Goal: Information Seeking & Learning: Learn about a topic

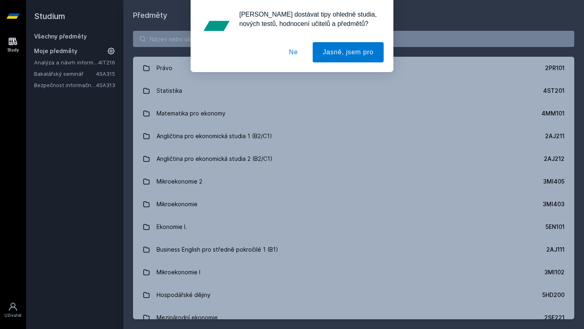
click at [183, 37] on div "[PERSON_NAME] dostávat tipy ohledně studia, nových testů, hodnocení učitelů a p…" at bounding box center [292, 36] width 584 height 72
click at [295, 49] on button "Ne" at bounding box center [293, 52] width 29 height 20
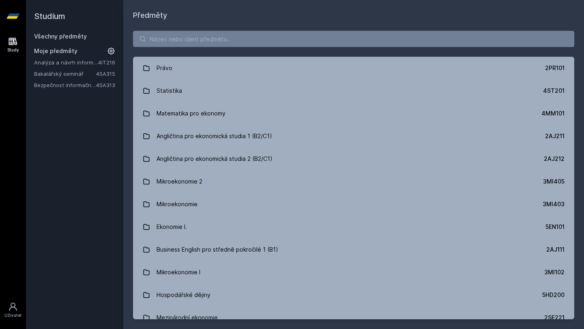
click at [293, 46] on div "[PERSON_NAME] dostávat tipy ohledně studia, nových testů, hodnocení učitelů a p…" at bounding box center [292, 36] width 584 height 72
click at [293, 44] on input "search" at bounding box center [353, 39] width 441 height 16
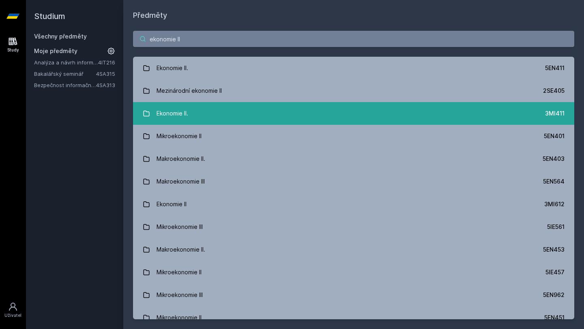
type input "ekonomie II"
click at [402, 120] on link "Ekonomie II. 3MI411" at bounding box center [353, 113] width 441 height 23
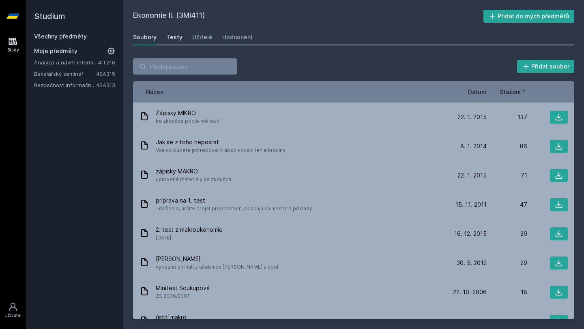
click at [172, 39] on div "Testy" at bounding box center [174, 37] width 16 height 8
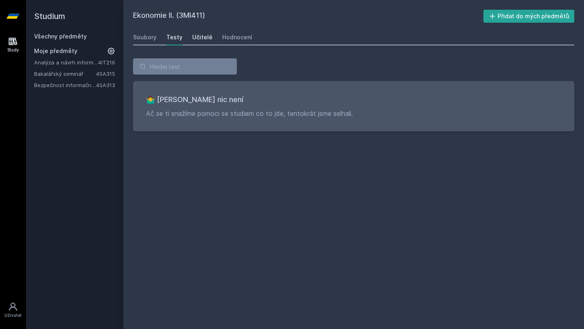
click at [205, 39] on div "Učitelé" at bounding box center [202, 37] width 20 height 8
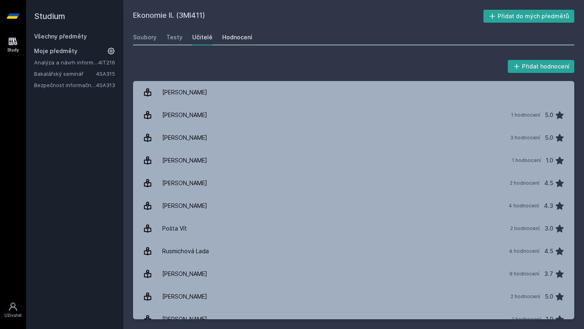
click at [247, 30] on link "Hodnocení" at bounding box center [237, 37] width 30 height 16
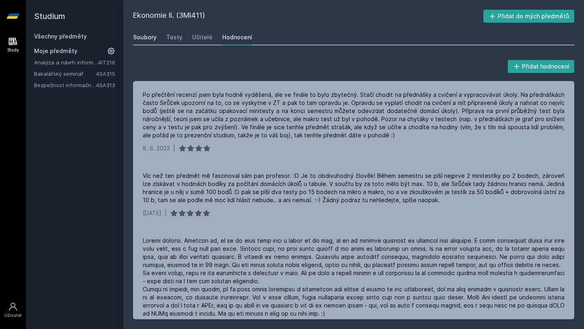
click at [146, 35] on div "Soubory" at bounding box center [145, 37] width 24 height 8
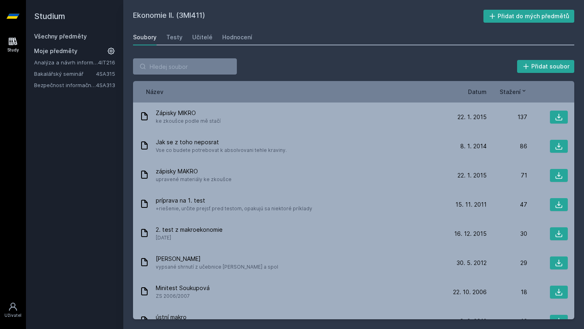
click at [480, 92] on span "Datum" at bounding box center [477, 92] width 19 height 9
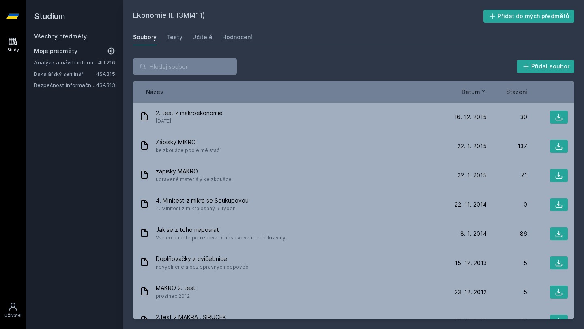
click at [480, 92] on span "Datum" at bounding box center [471, 92] width 19 height 9
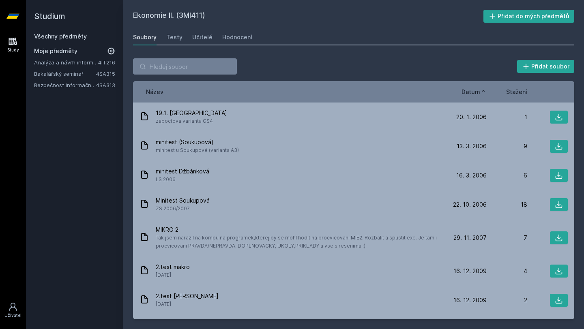
click at [480, 92] on span "Datum" at bounding box center [471, 92] width 19 height 9
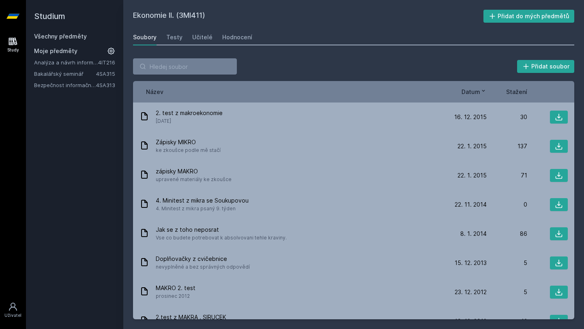
click at [517, 89] on span "Stažení" at bounding box center [516, 92] width 21 height 9
